Goal: Contribute content

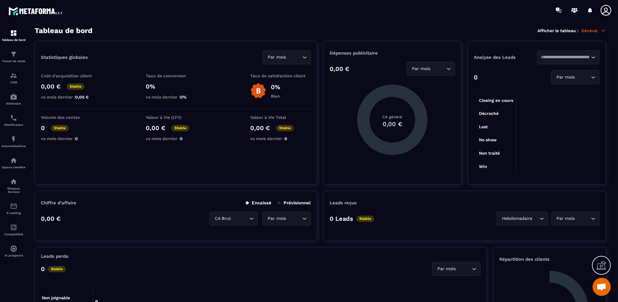
scroll to position [48, 0]
click at [16, 56] on img at bounding box center [13, 54] width 7 height 7
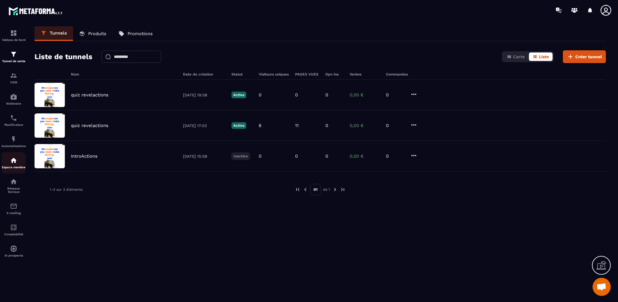
click at [13, 163] on img at bounding box center [13, 160] width 7 height 7
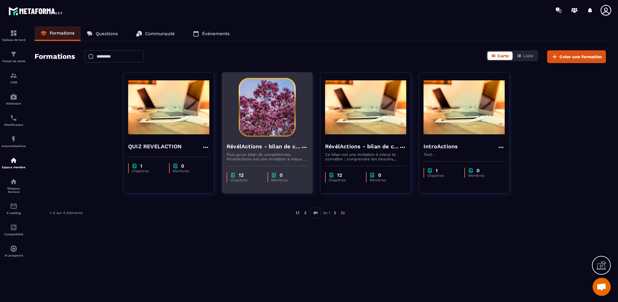
click at [256, 146] on h4 "RévélActions - bilan de compétences" at bounding box center [264, 146] width 74 height 8
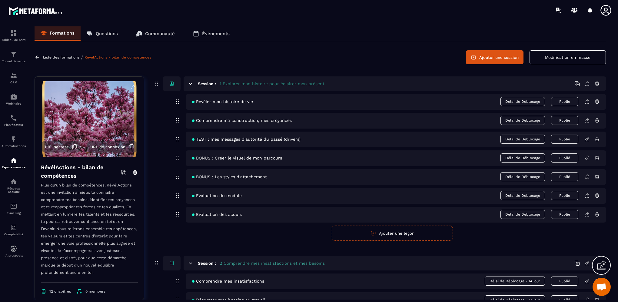
click at [585, 103] on icon at bounding box center [586, 101] width 5 height 5
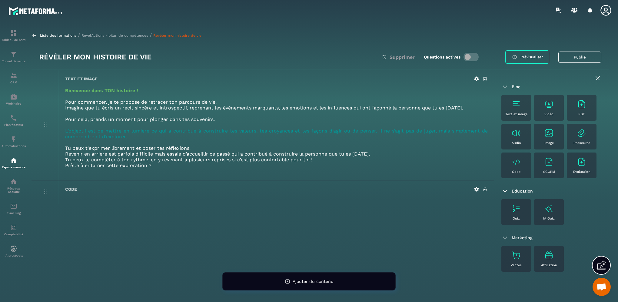
click at [581, 109] on div "PDF" at bounding box center [582, 107] width 24 height 17
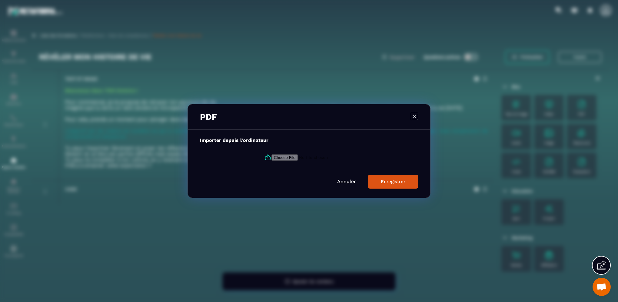
click at [282, 159] on input "Modal window" at bounding box center [312, 157] width 82 height 6
type input "**********"
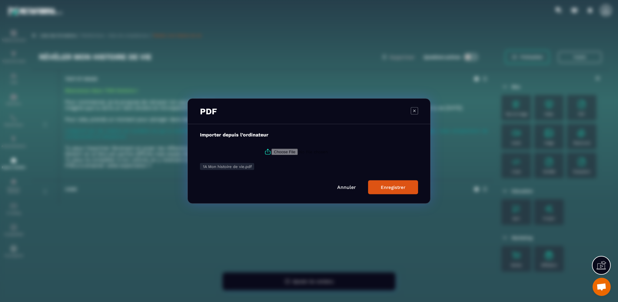
click at [384, 185] on div "Enregistrer" at bounding box center [393, 186] width 25 height 5
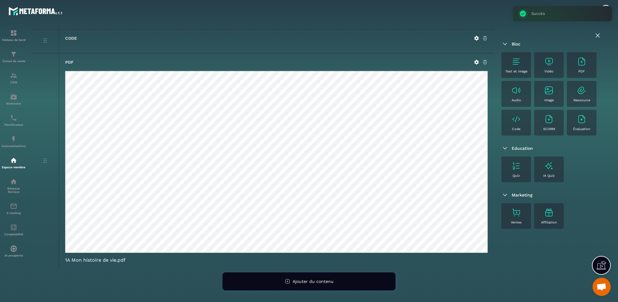
scroll to position [151, 0]
click at [441, 265] on div "PDF 1A Mon histoire de vie.pdf" at bounding box center [276, 160] width 435 height 215
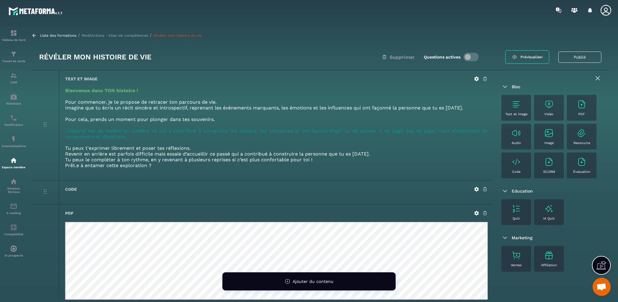
click at [530, 60] on link "Prévisualiser" at bounding box center [527, 56] width 44 height 13
click at [43, 35] on p "Liste des formations" at bounding box center [58, 35] width 36 height 4
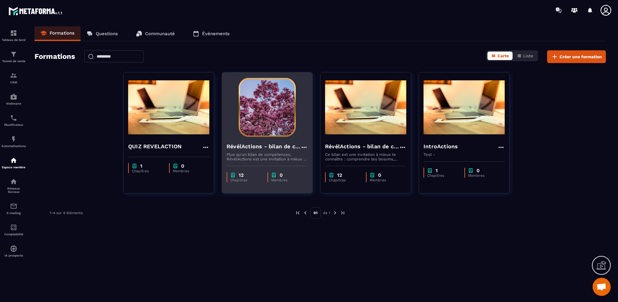
click at [268, 104] on img at bounding box center [267, 107] width 81 height 61
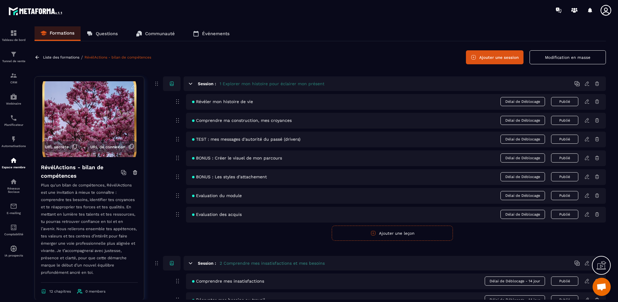
click at [94, 100] on img at bounding box center [89, 119] width 100 height 76
click at [131, 85] on icon at bounding box center [133, 86] width 5 height 5
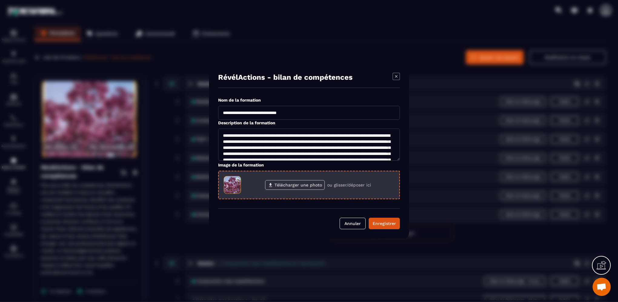
click at [302, 184] on label "Télécharger une photo" at bounding box center [295, 185] width 60 height 10
click at [0, 0] on input "Télécharger une photo" at bounding box center [0, 0] width 0 height 0
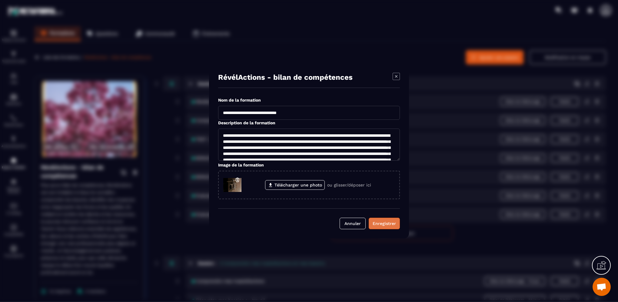
click at [393, 224] on div "Enregistrer" at bounding box center [384, 223] width 23 height 6
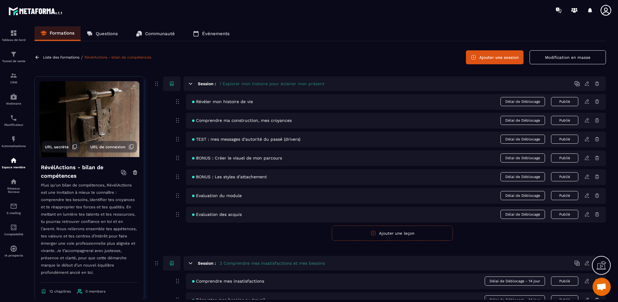
click at [131, 85] on icon at bounding box center [133, 86] width 5 height 5
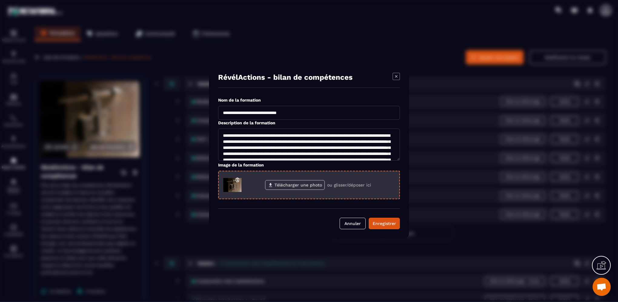
click at [293, 185] on label "Télécharger une photo" at bounding box center [295, 185] width 60 height 10
click at [0, 0] on input "Télécharger une photo" at bounding box center [0, 0] width 0 height 0
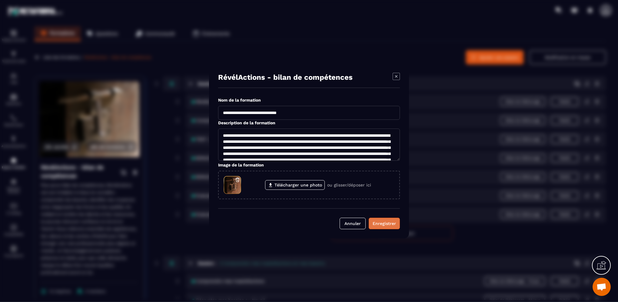
click at [379, 227] on button "Enregistrer" at bounding box center [384, 223] width 31 height 12
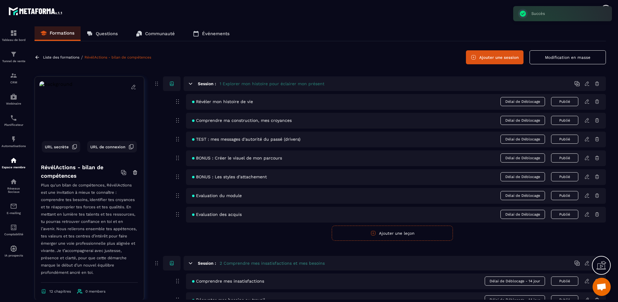
click at [53, 58] on p "Liste des formations" at bounding box center [61, 57] width 36 height 4
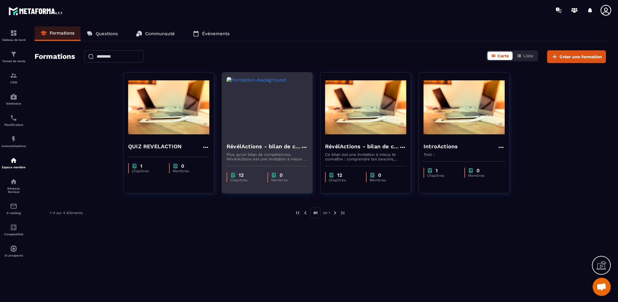
click at [241, 148] on h4 "RévélActions - bilan de compétences" at bounding box center [264, 146] width 74 height 8
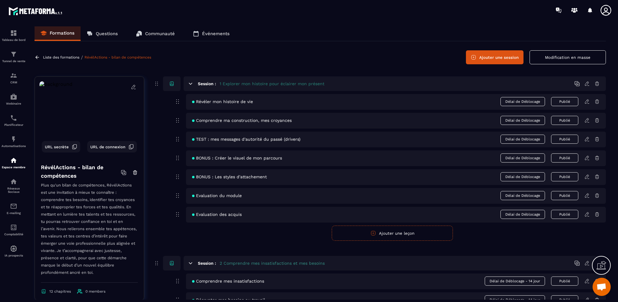
click at [131, 87] on icon at bounding box center [133, 86] width 5 height 5
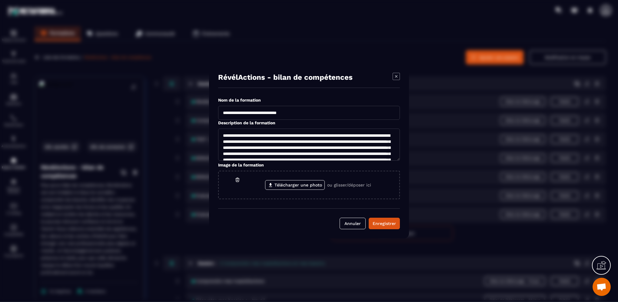
click at [396, 76] on icon "Modal window" at bounding box center [396, 76] width 7 height 7
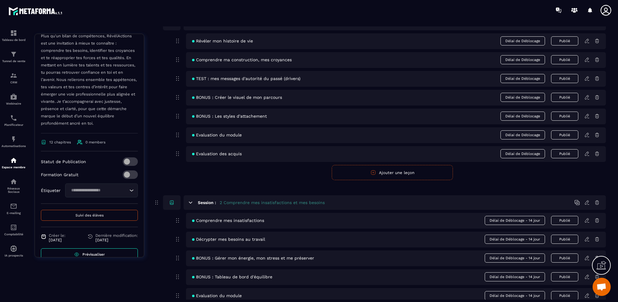
scroll to position [126, 0]
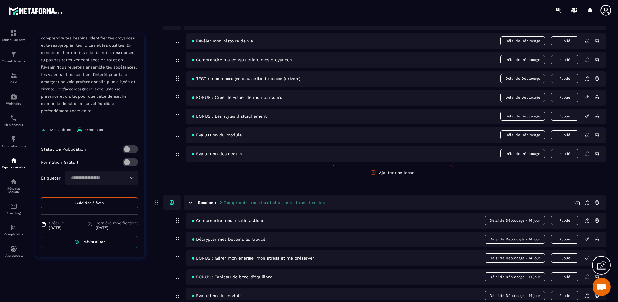
click at [98, 243] on span "Prévisualiser" at bounding box center [93, 242] width 22 height 4
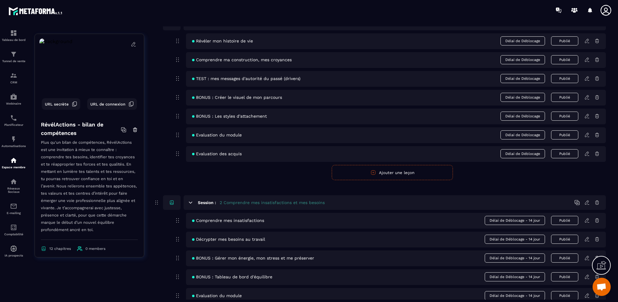
scroll to position [0, 0]
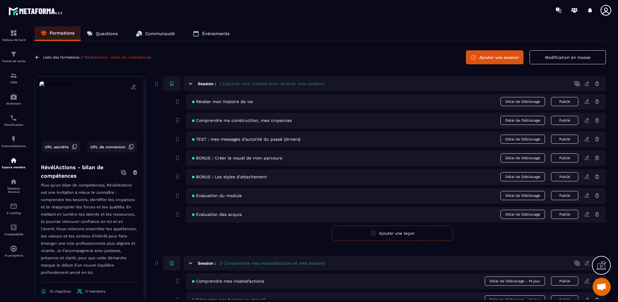
click at [131, 87] on icon at bounding box center [133, 86] width 5 height 5
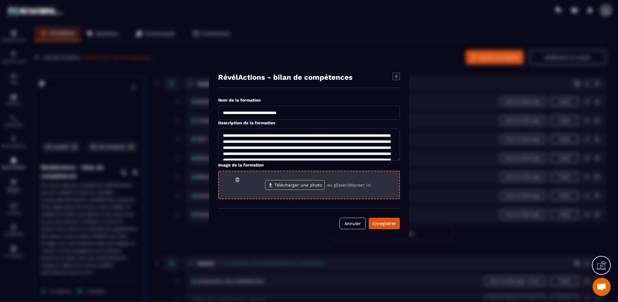
click at [286, 185] on label "Télécharger une photo" at bounding box center [295, 185] width 60 height 10
click at [0, 0] on input "Télécharger une photo" at bounding box center [0, 0] width 0 height 0
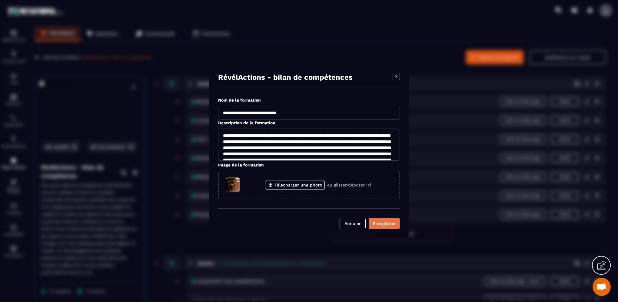
click at [378, 224] on div "Enregistrer" at bounding box center [384, 223] width 23 height 6
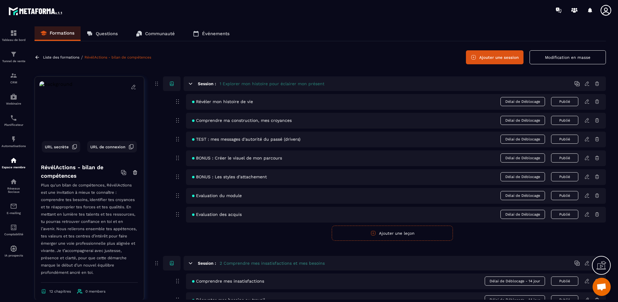
click at [131, 86] on icon at bounding box center [133, 86] width 5 height 5
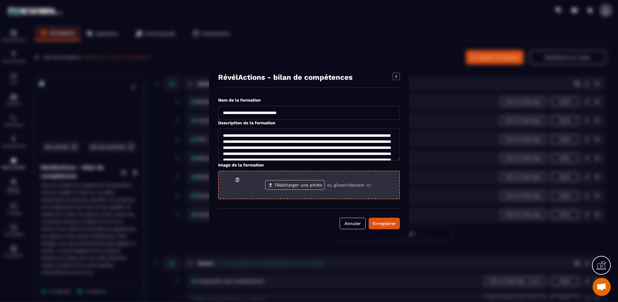
click at [310, 186] on label "Télécharger une photo" at bounding box center [295, 185] width 60 height 10
click at [0, 0] on input "Télécharger une photo" at bounding box center [0, 0] width 0 height 0
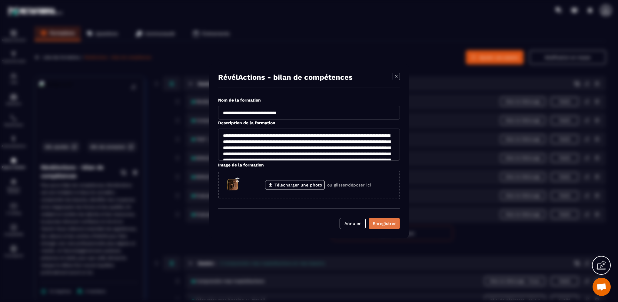
click at [383, 223] on div "Enregistrer" at bounding box center [384, 223] width 23 height 6
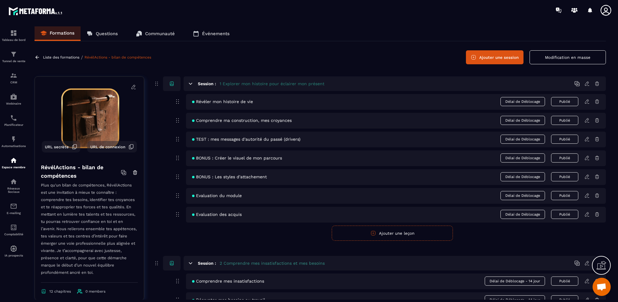
click at [131, 88] on icon at bounding box center [133, 87] width 4 height 4
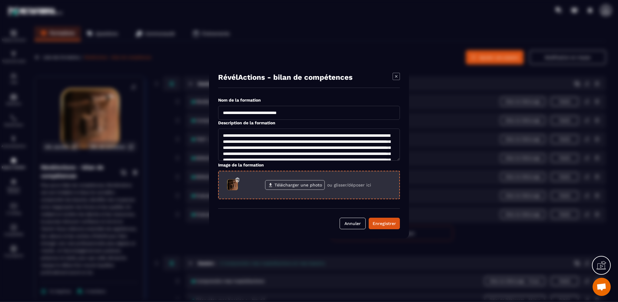
click at [298, 185] on label "Télécharger une photo" at bounding box center [295, 185] width 60 height 10
click at [0, 0] on input "Télécharger une photo" at bounding box center [0, 0] width 0 height 0
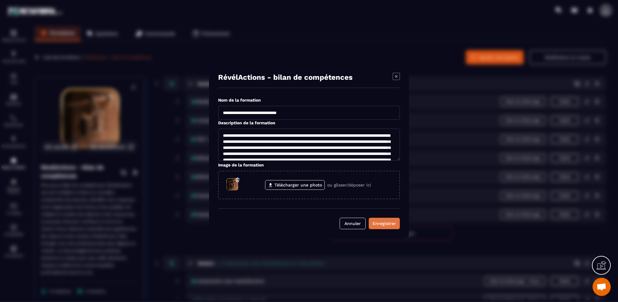
click at [383, 223] on div "Enregistrer" at bounding box center [384, 223] width 23 height 6
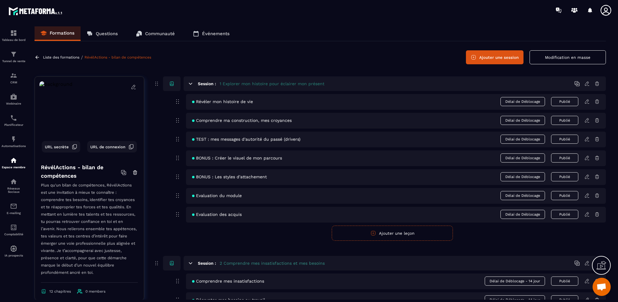
click at [50, 56] on p "Liste des formations" at bounding box center [61, 57] width 36 height 4
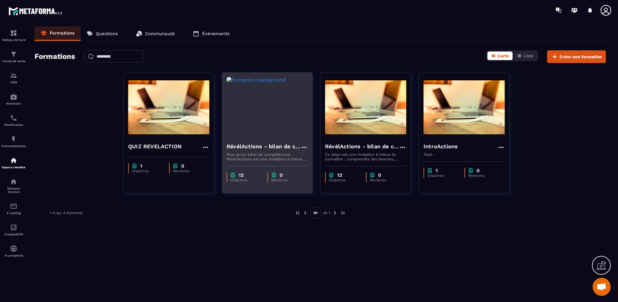
click at [259, 147] on h4 "RévélActions - bilan de compétences" at bounding box center [264, 146] width 74 height 8
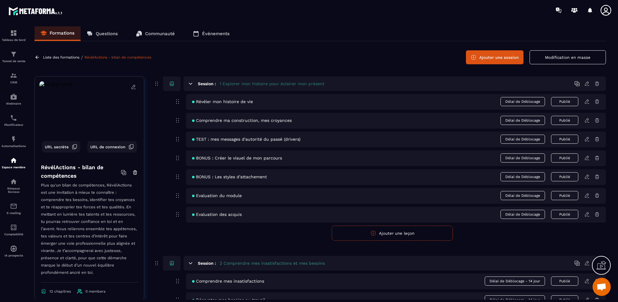
click at [131, 87] on icon at bounding box center [133, 86] width 5 height 5
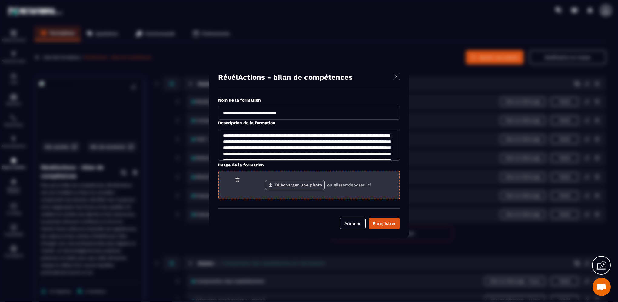
click at [287, 186] on label "Télécharger une photo" at bounding box center [295, 185] width 60 height 10
click at [0, 0] on input "Télécharger une photo" at bounding box center [0, 0] width 0 height 0
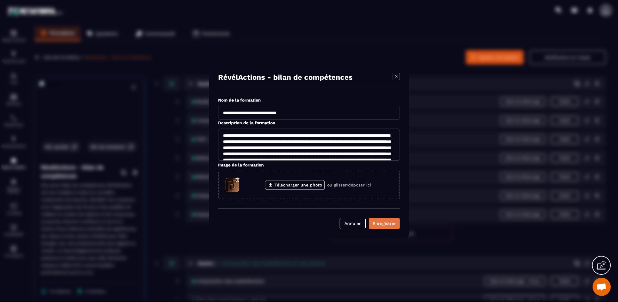
click at [379, 223] on div "Enregistrer" at bounding box center [384, 223] width 23 height 6
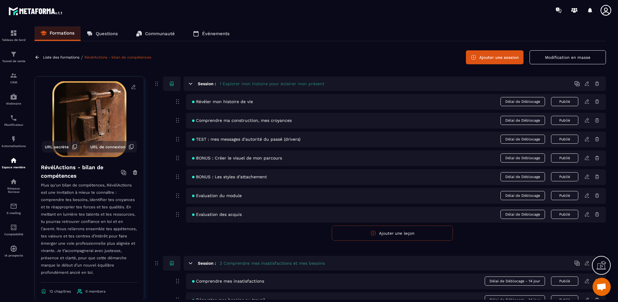
click at [46, 58] on p "Liste des formations" at bounding box center [61, 57] width 36 height 4
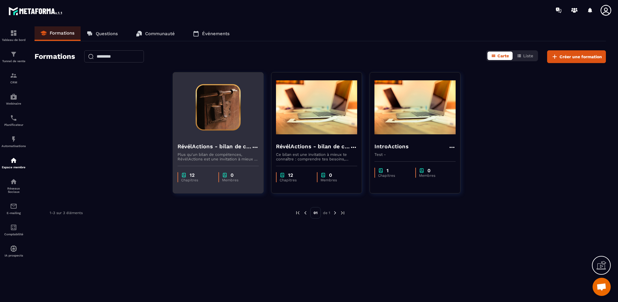
click at [232, 146] on h4 "RévélActions - bilan de compétences" at bounding box center [214, 146] width 74 height 8
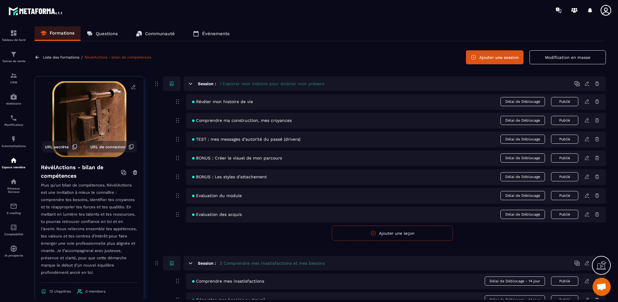
click at [585, 102] on icon at bounding box center [586, 101] width 5 height 5
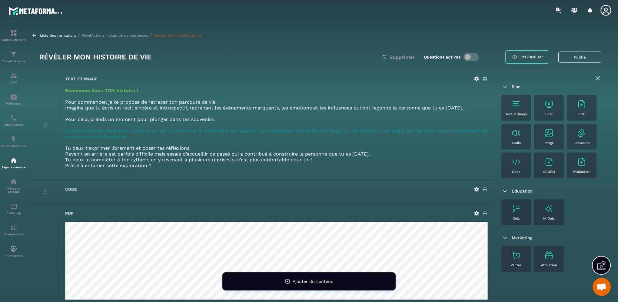
click at [61, 35] on p "Liste des formations" at bounding box center [58, 35] width 36 height 4
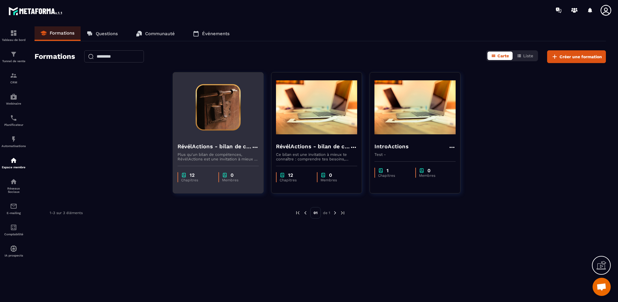
click at [221, 147] on h4 "RévélActions - bilan de compétences" at bounding box center [214, 146] width 74 height 8
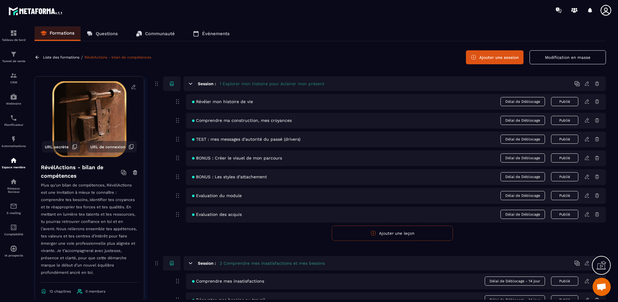
click at [587, 138] on icon at bounding box center [586, 138] width 5 height 5
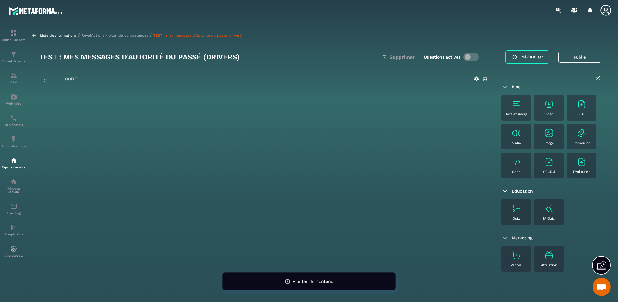
click at [546, 135] on img at bounding box center [549, 133] width 10 height 10
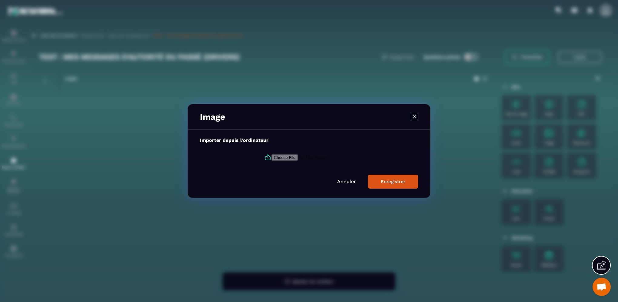
click at [415, 115] on icon "Modal window" at bounding box center [414, 116] width 7 height 7
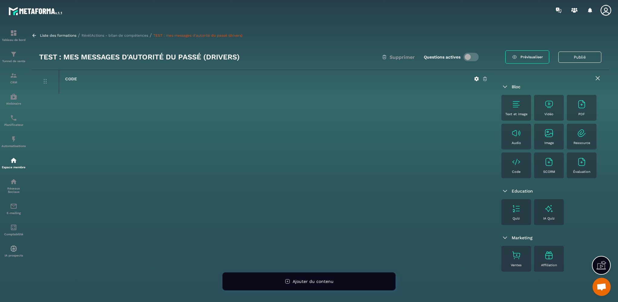
click at [580, 137] on img at bounding box center [582, 133] width 10 height 10
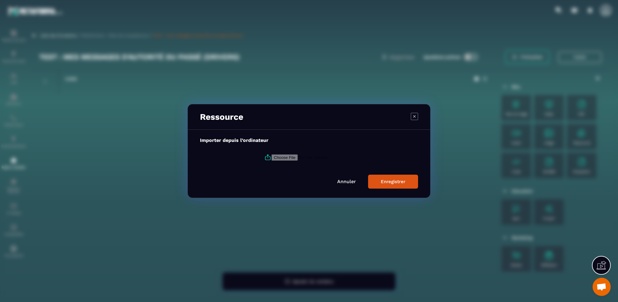
click at [285, 158] on input "Modal window" at bounding box center [312, 157] width 82 height 6
type input "**********"
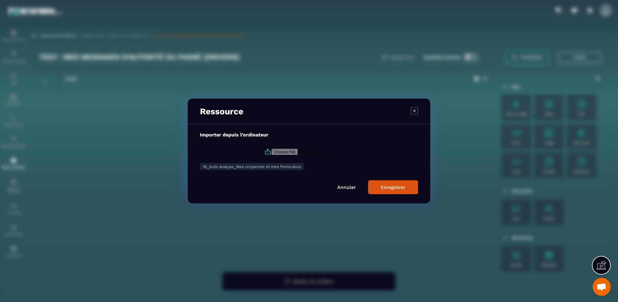
click at [393, 185] on div "Enregistrer" at bounding box center [393, 186] width 25 height 5
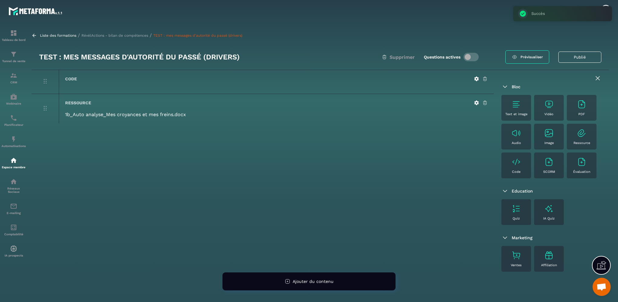
click at [532, 58] on span "Prévisualiser" at bounding box center [531, 57] width 22 height 4
click at [476, 102] on icon at bounding box center [476, 102] width 5 height 5
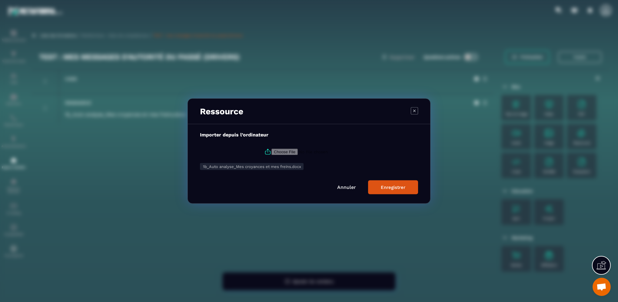
click at [416, 109] on icon "Modal window" at bounding box center [414, 110] width 7 height 7
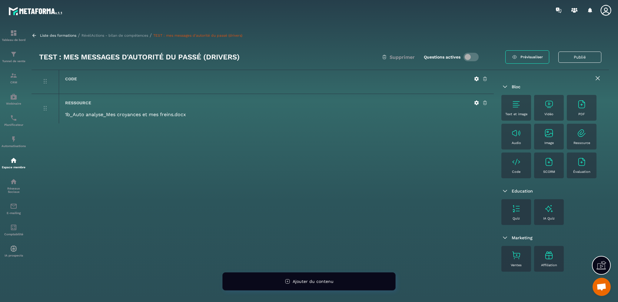
click at [486, 102] on icon at bounding box center [484, 102] width 5 height 5
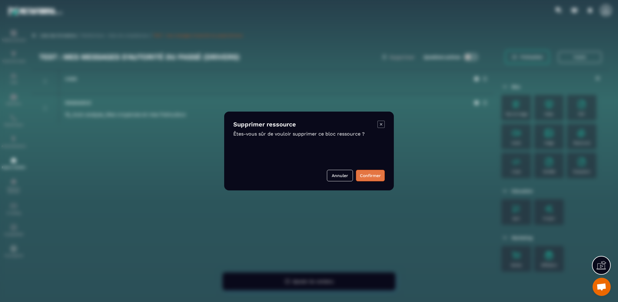
click at [374, 173] on button "Confirmer" at bounding box center [370, 176] width 29 height 12
